Goal: Register for event/course

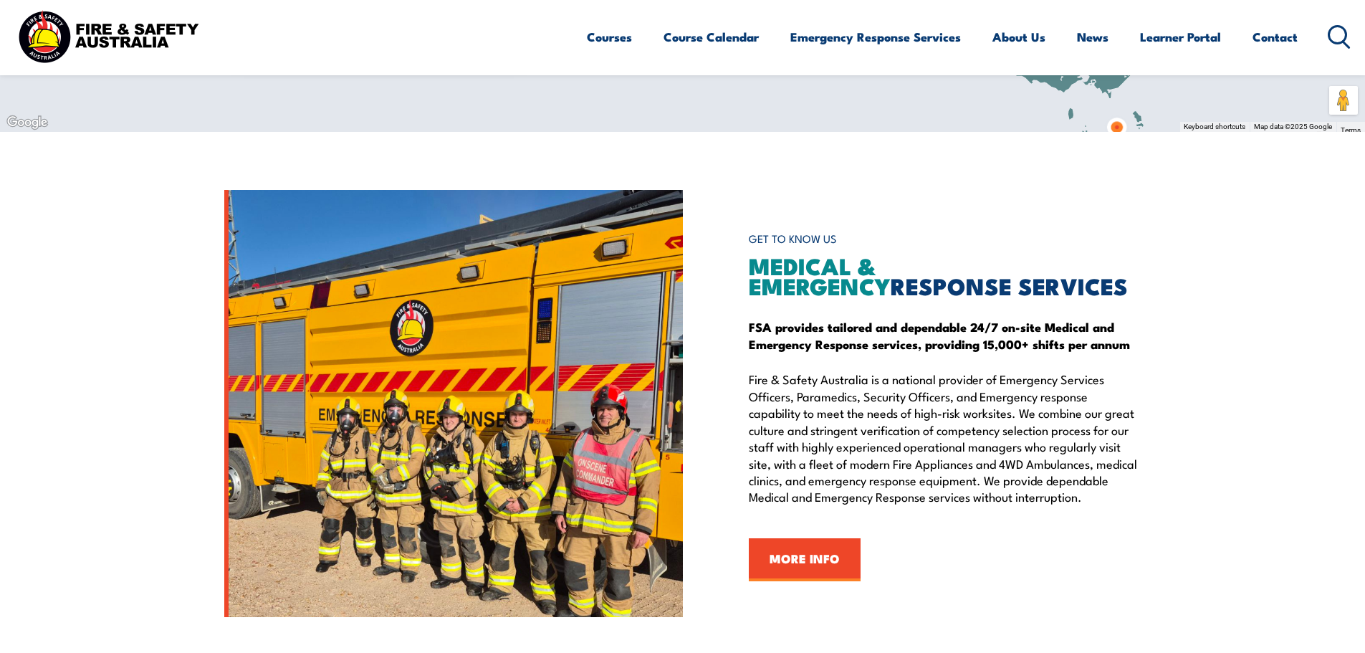
scroll to position [1488, 0]
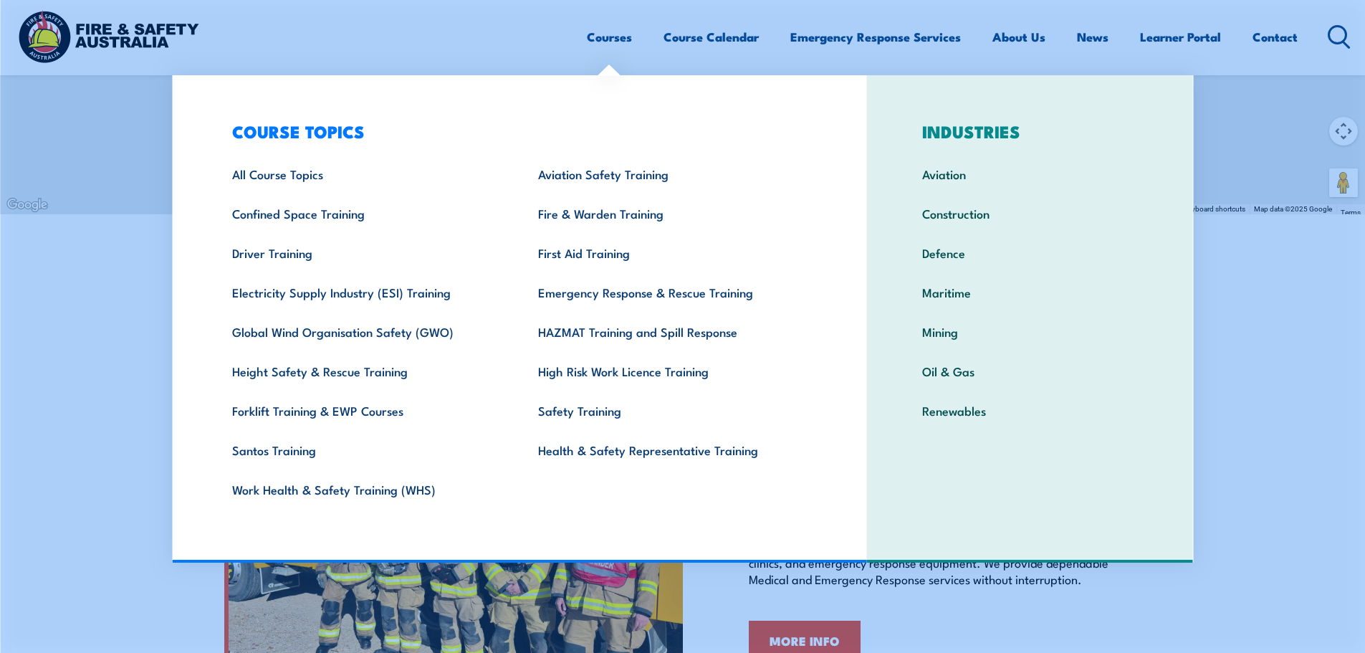
click at [616, 32] on link "Courses" at bounding box center [609, 37] width 45 height 38
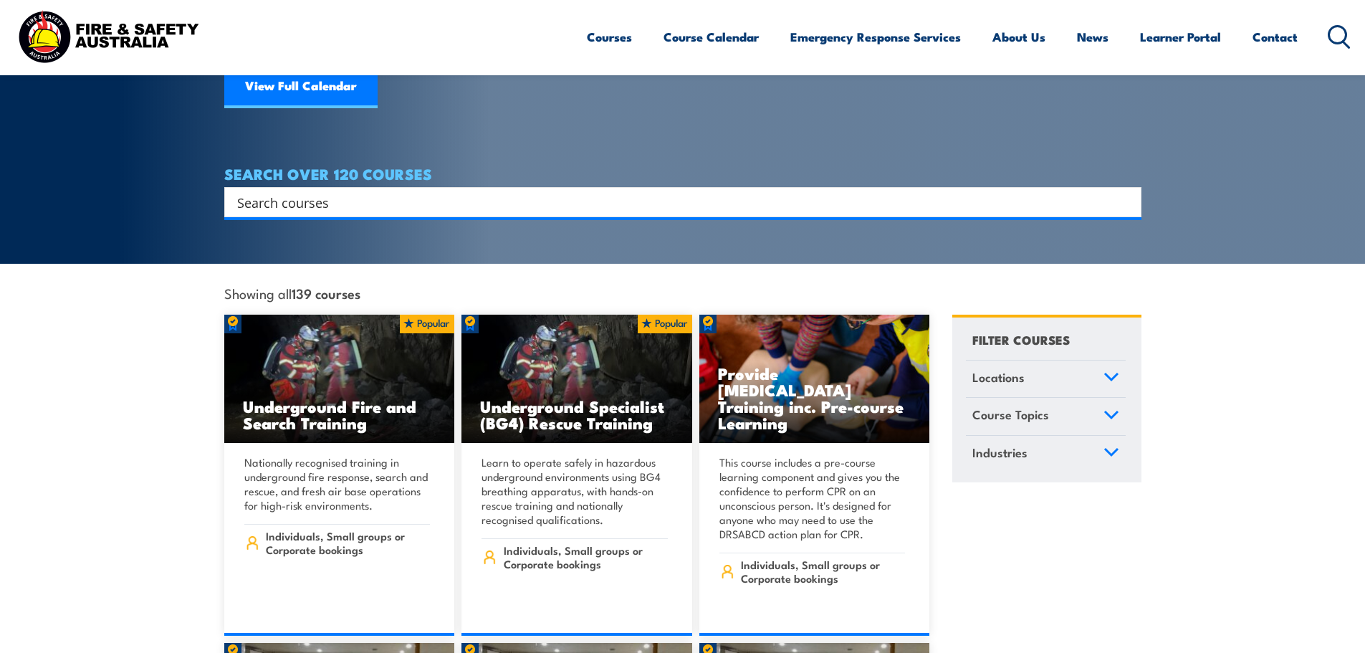
scroll to position [201, 0]
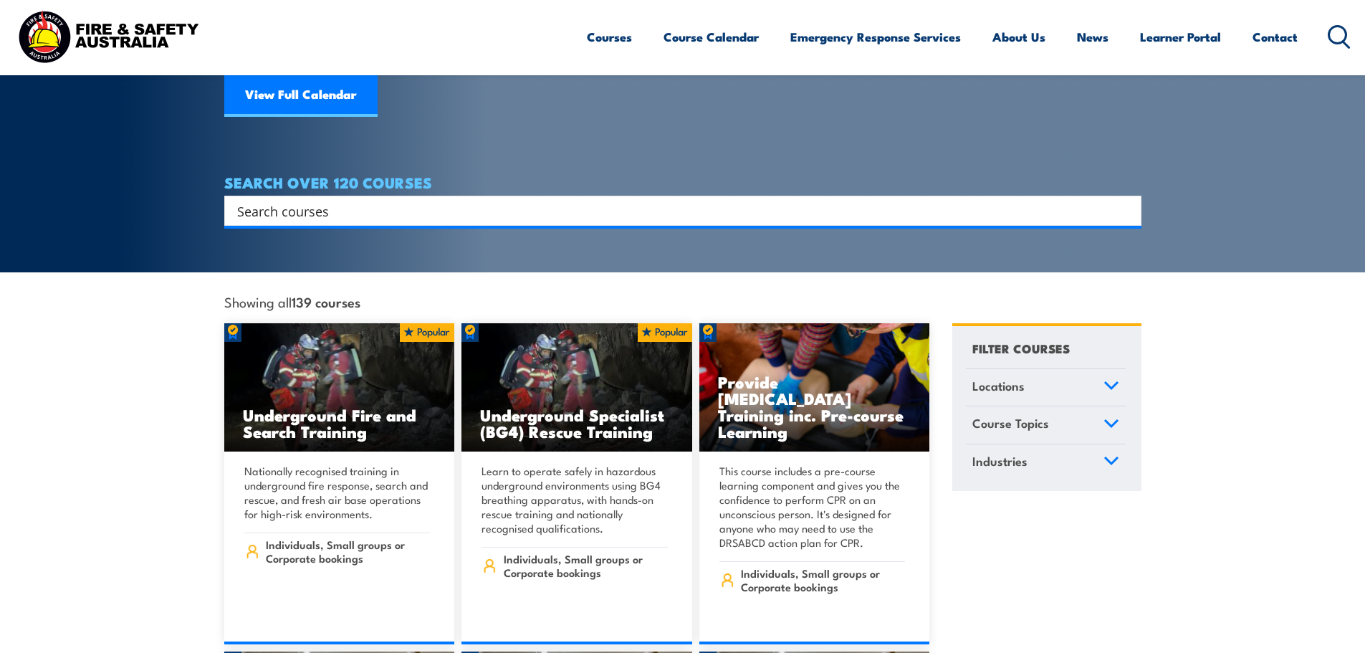
click at [677, 200] on input "Search input" at bounding box center [673, 210] width 873 height 21
type input "f"
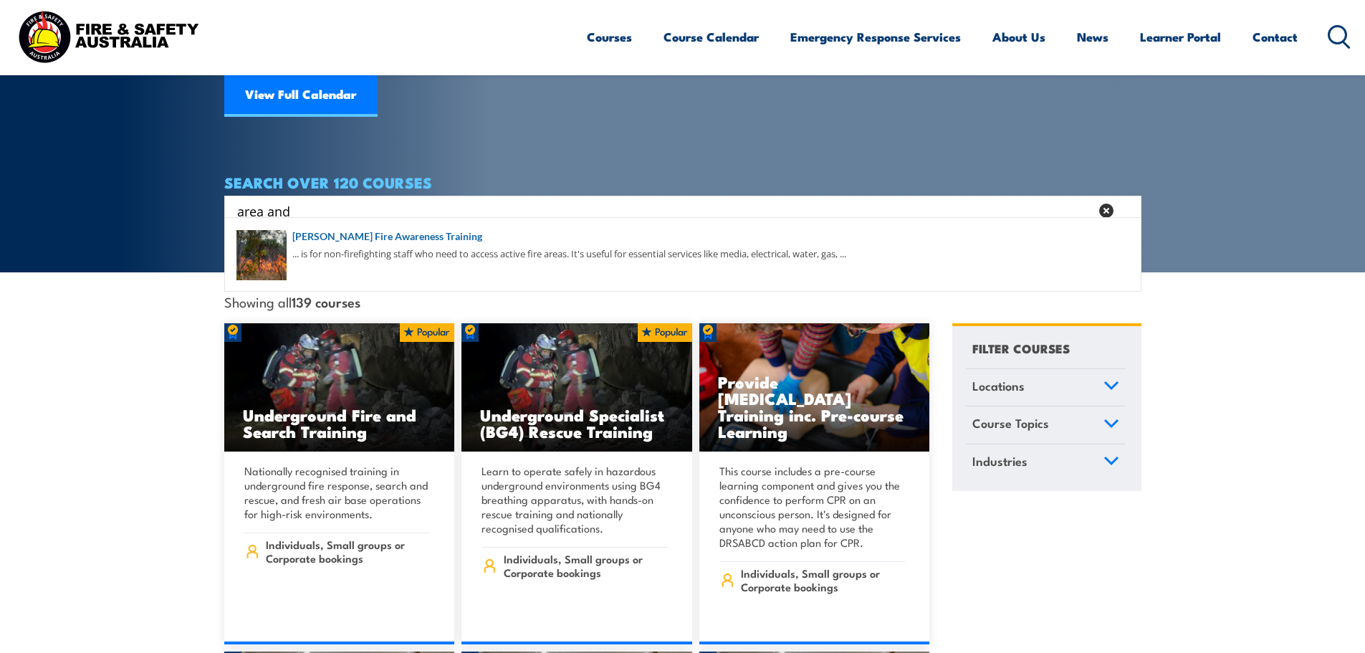
click at [570, 200] on input "area and" at bounding box center [663, 210] width 853 height 21
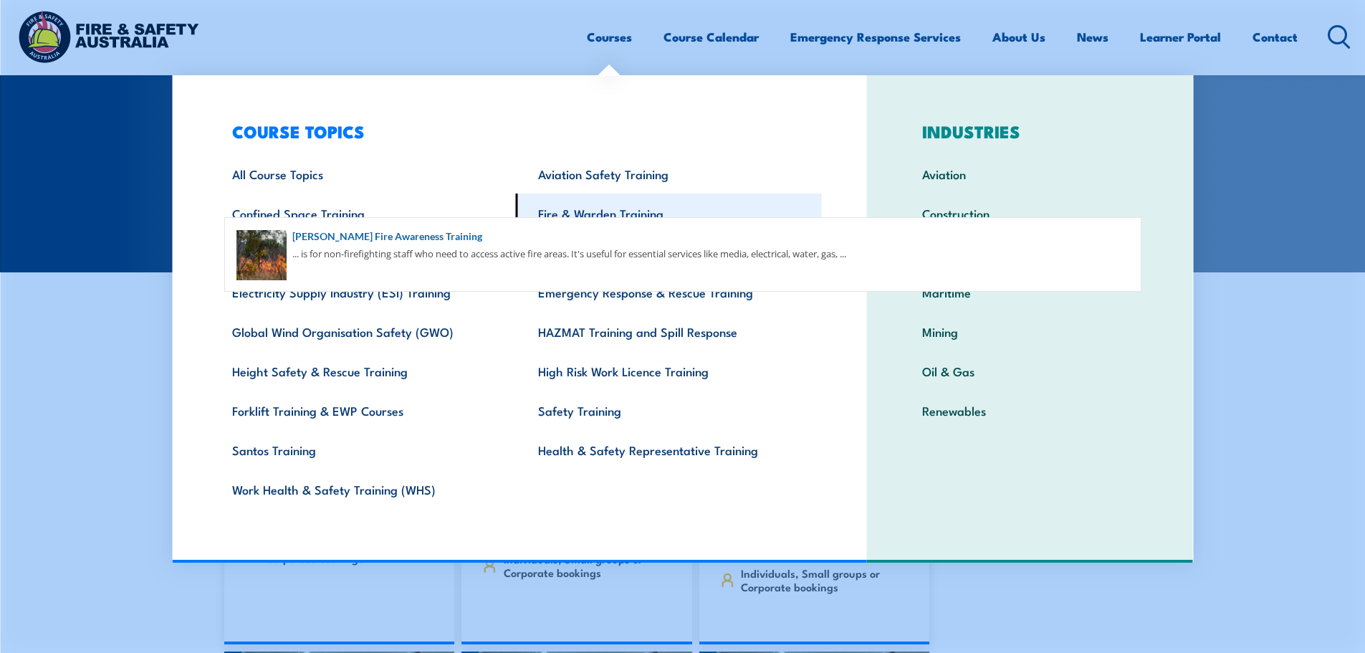
type input "area and"
click at [550, 208] on link "Fire & Warden Training" at bounding box center [669, 212] width 306 height 39
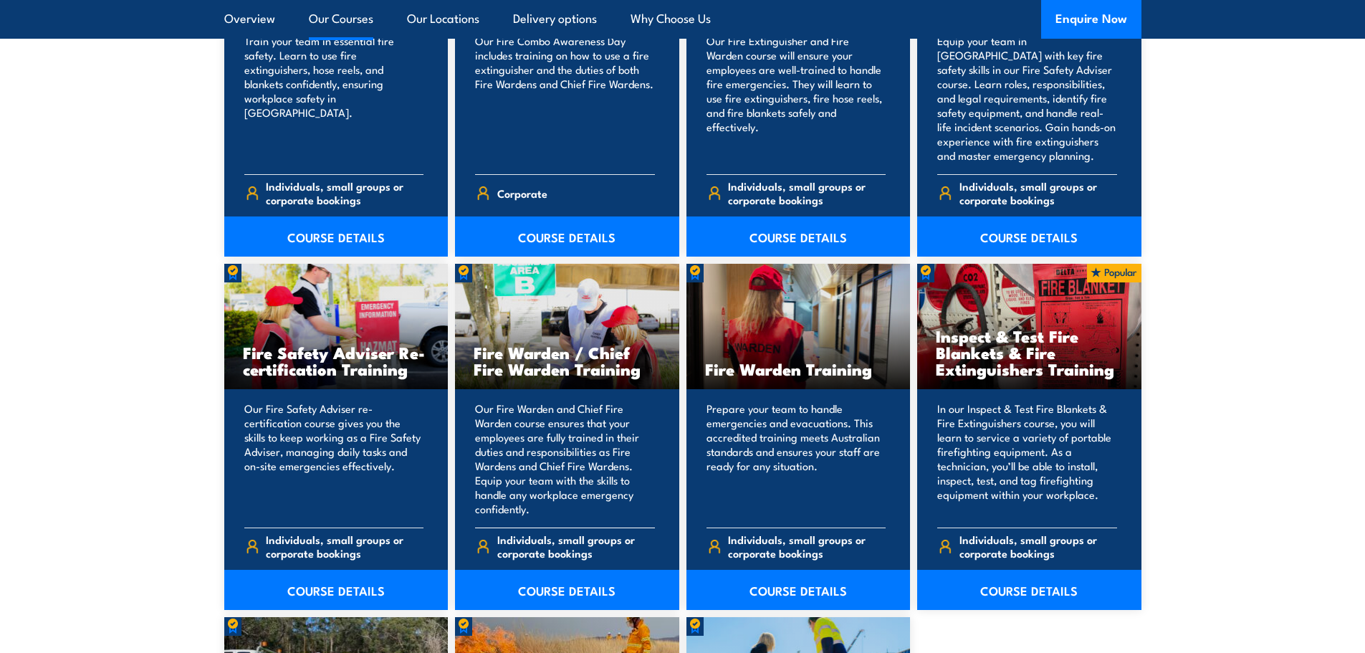
scroll to position [1689, 0]
click at [582, 590] on link "COURSE DETAILS" at bounding box center [567, 590] width 224 height 40
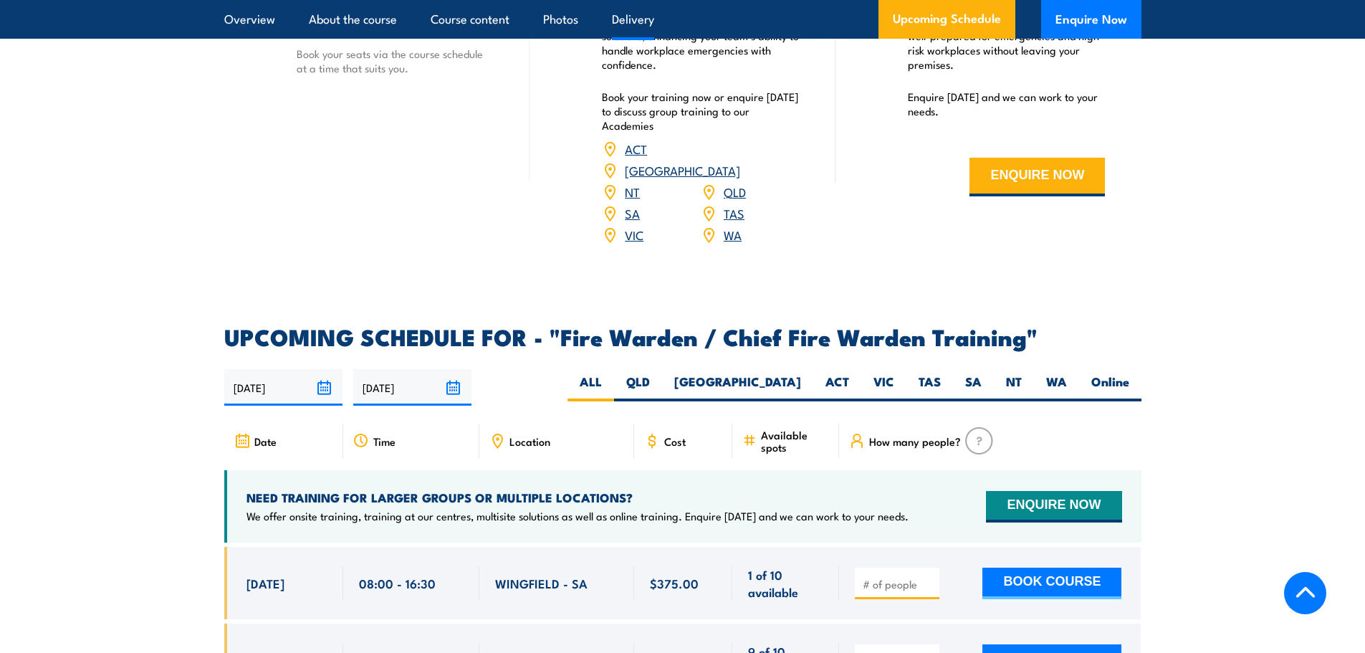
scroll to position [2211, 0]
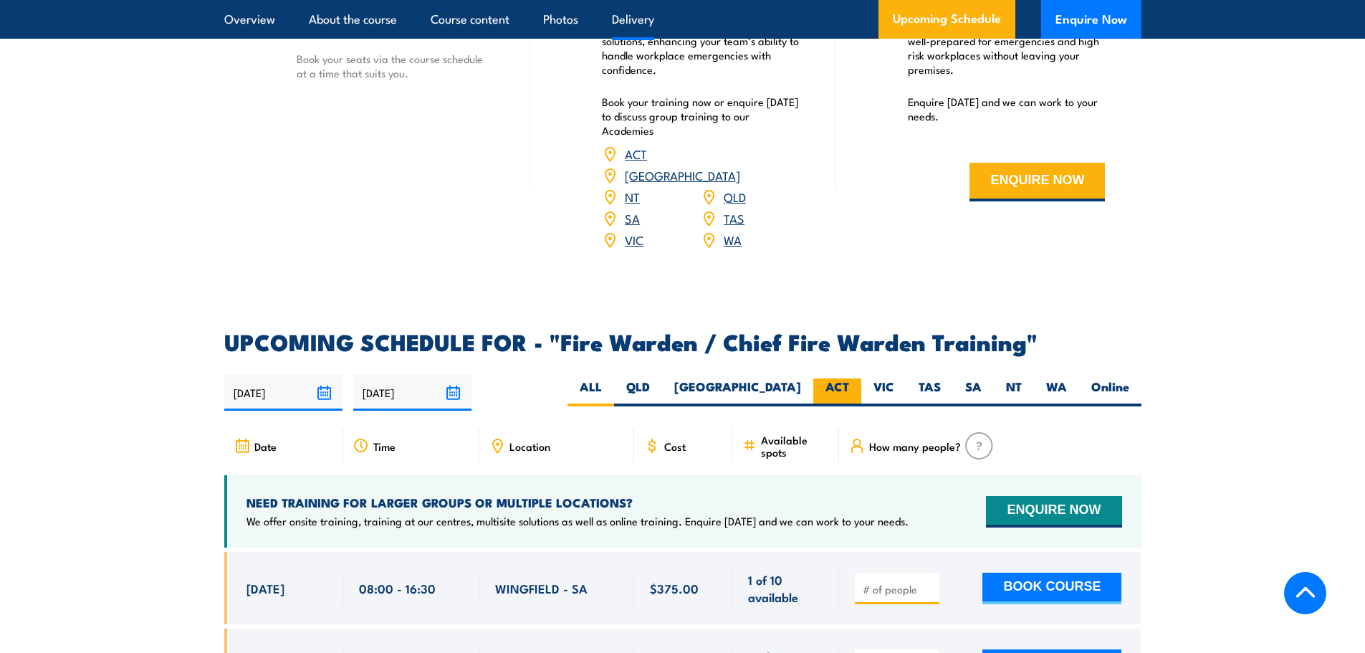
click at [842, 387] on label "ACT" at bounding box center [837, 392] width 48 height 28
click at [849, 387] on input "ACT" at bounding box center [853, 382] width 9 height 9
radio input "true"
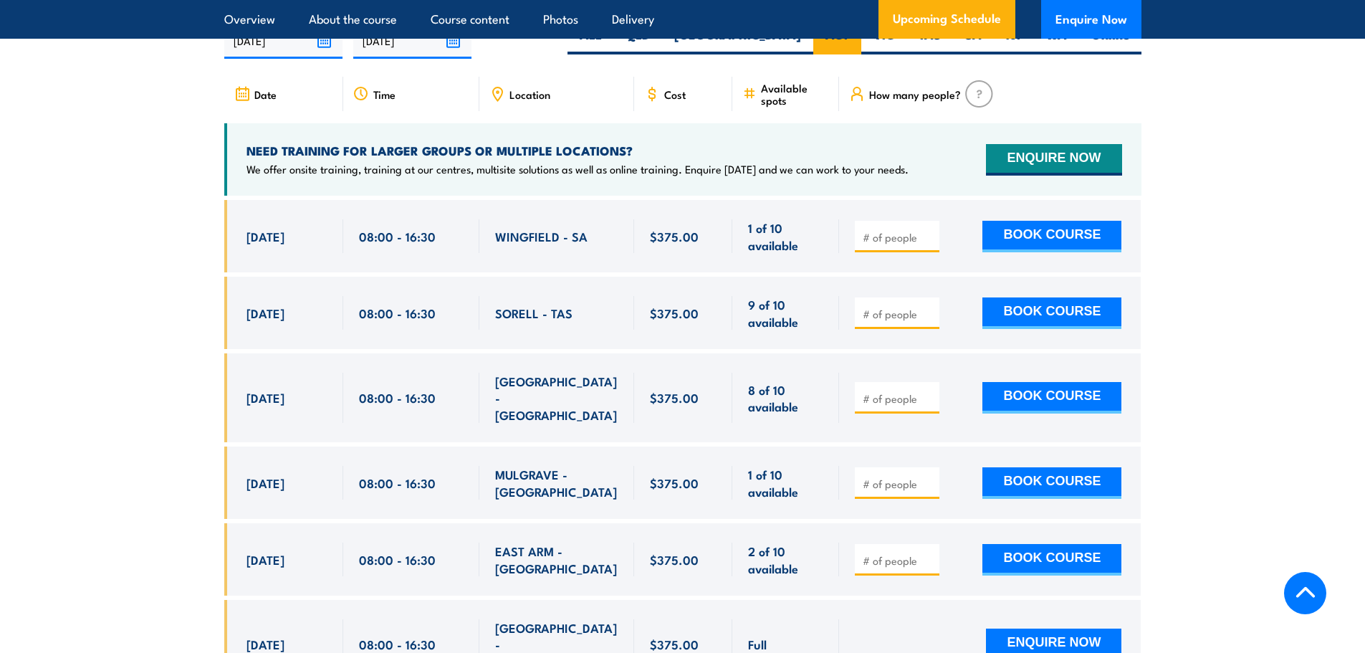
scroll to position [2562, 0]
